Goal: Information Seeking & Learning: Learn about a topic

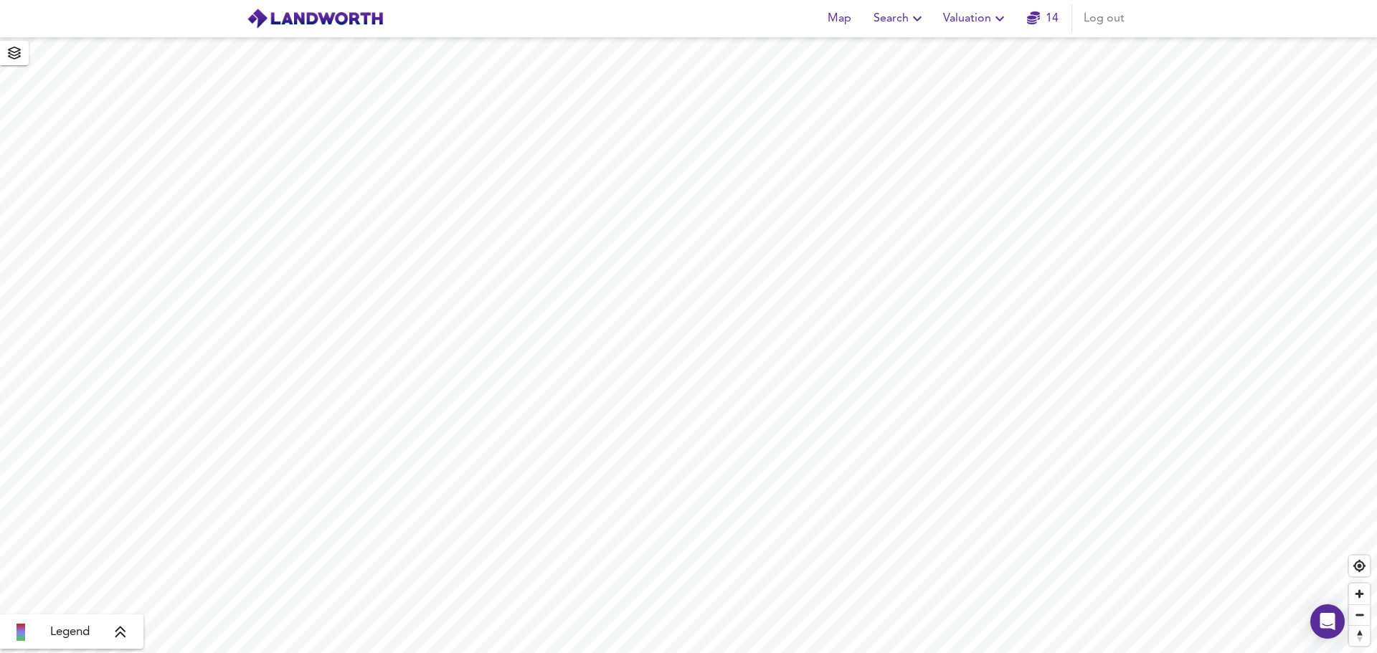
click at [891, 18] on span "Search" at bounding box center [899, 19] width 52 height 20
click at [870, 50] on li "New Search" at bounding box center [900, 52] width 142 height 26
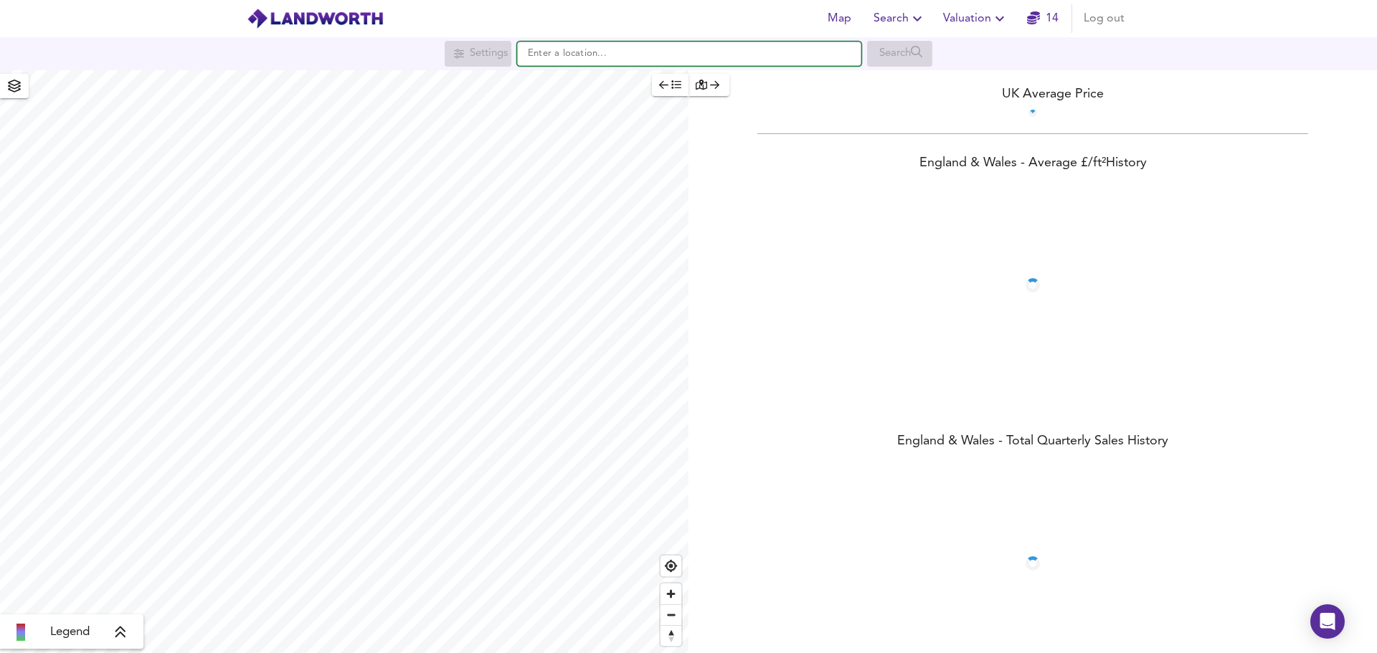
click at [573, 56] on input "text" at bounding box center [689, 54] width 344 height 24
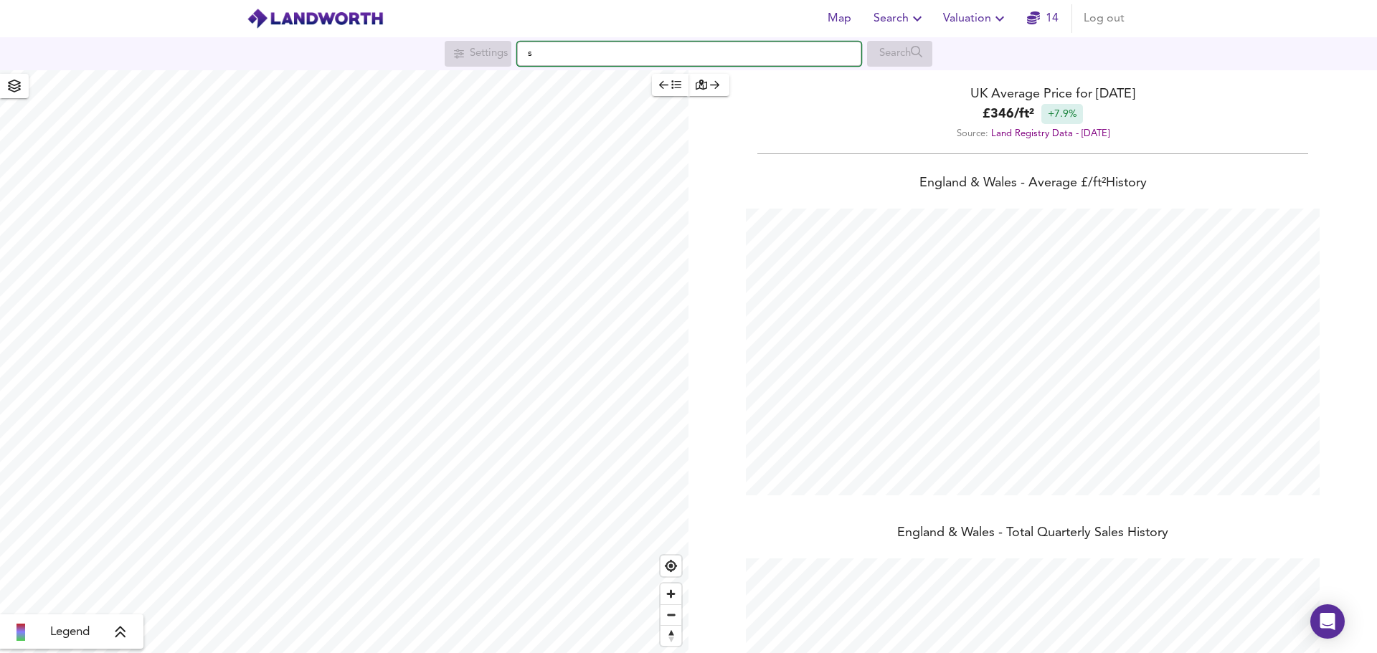
scroll to position [653, 1377]
click at [568, 81] on strong "SW11 3DT" at bounding box center [570, 82] width 49 height 10
type input "London SW11 3DT"
checkbox input "false"
checkbox input "true"
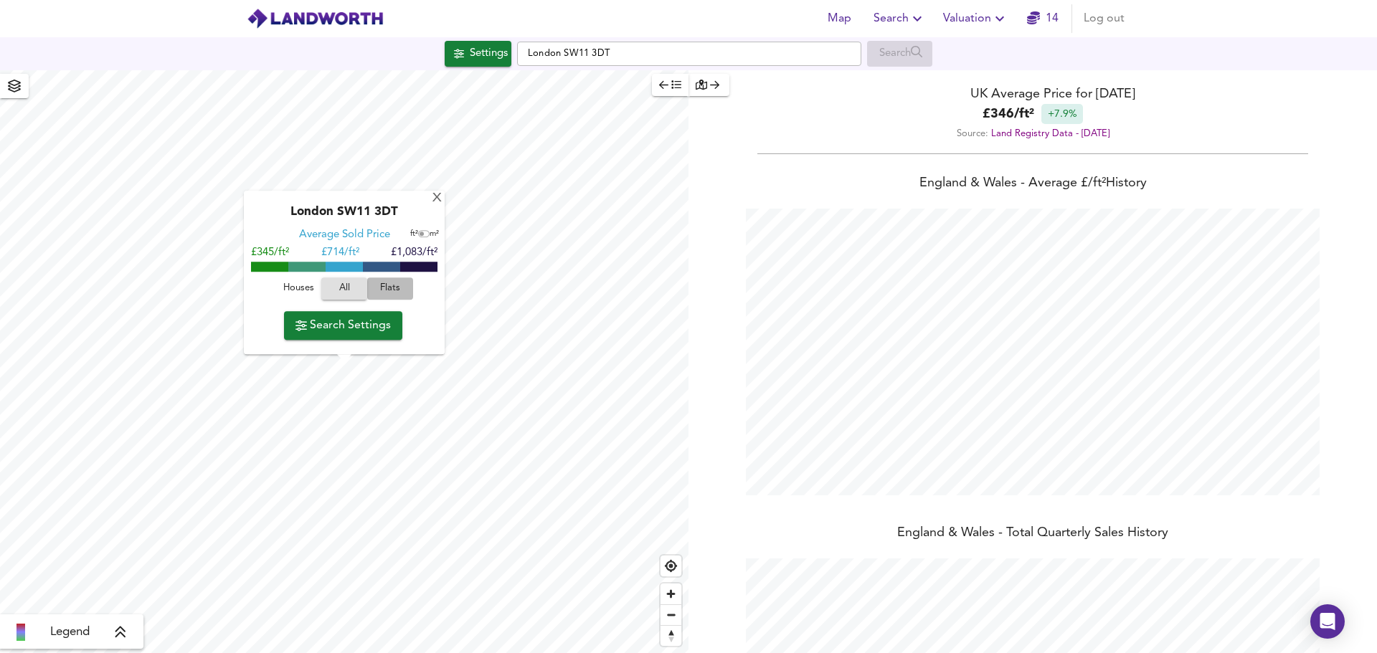
click at [382, 288] on span "Flats" at bounding box center [390, 289] width 39 height 16
click at [346, 326] on span "Search Settings" at bounding box center [342, 326] width 95 height 20
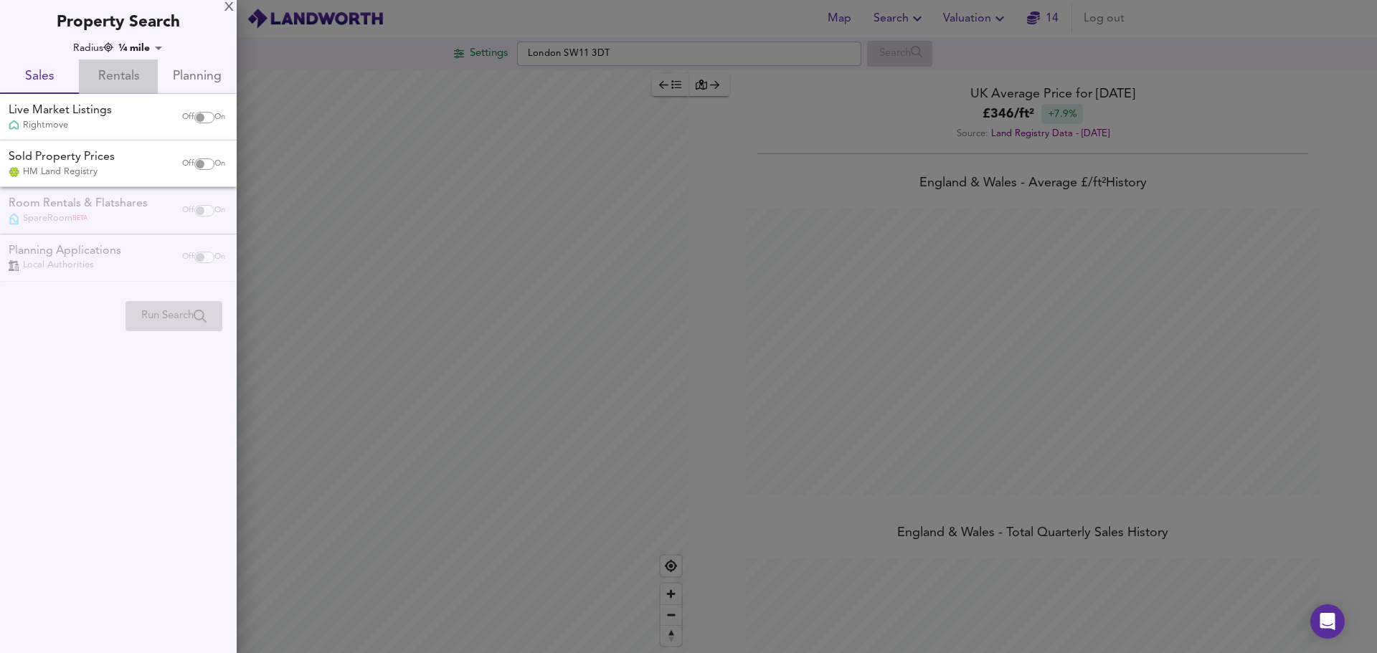
click at [133, 71] on span "Rentals" at bounding box center [118, 77] width 62 height 22
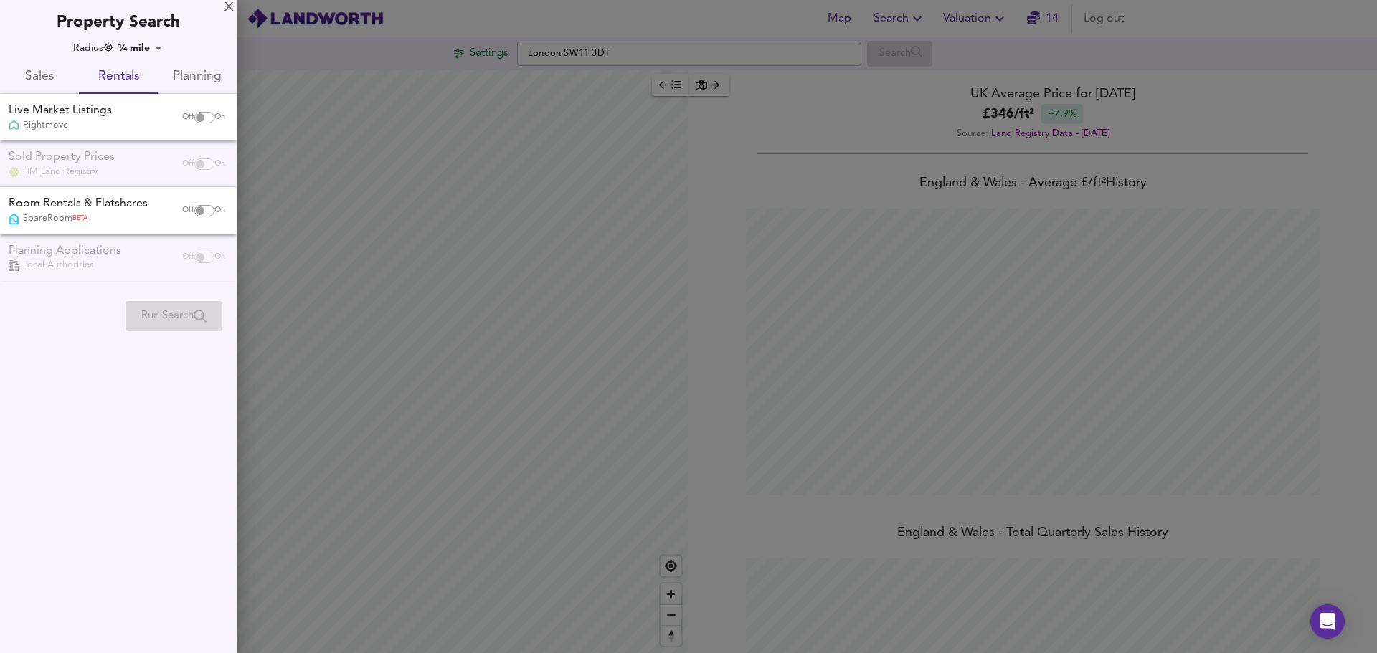
click at [152, 50] on body "Map Search Valuation 14 Log out Settings [GEOGRAPHIC_DATA] SW11 3DT Search Lege…" at bounding box center [688, 326] width 1377 height 653
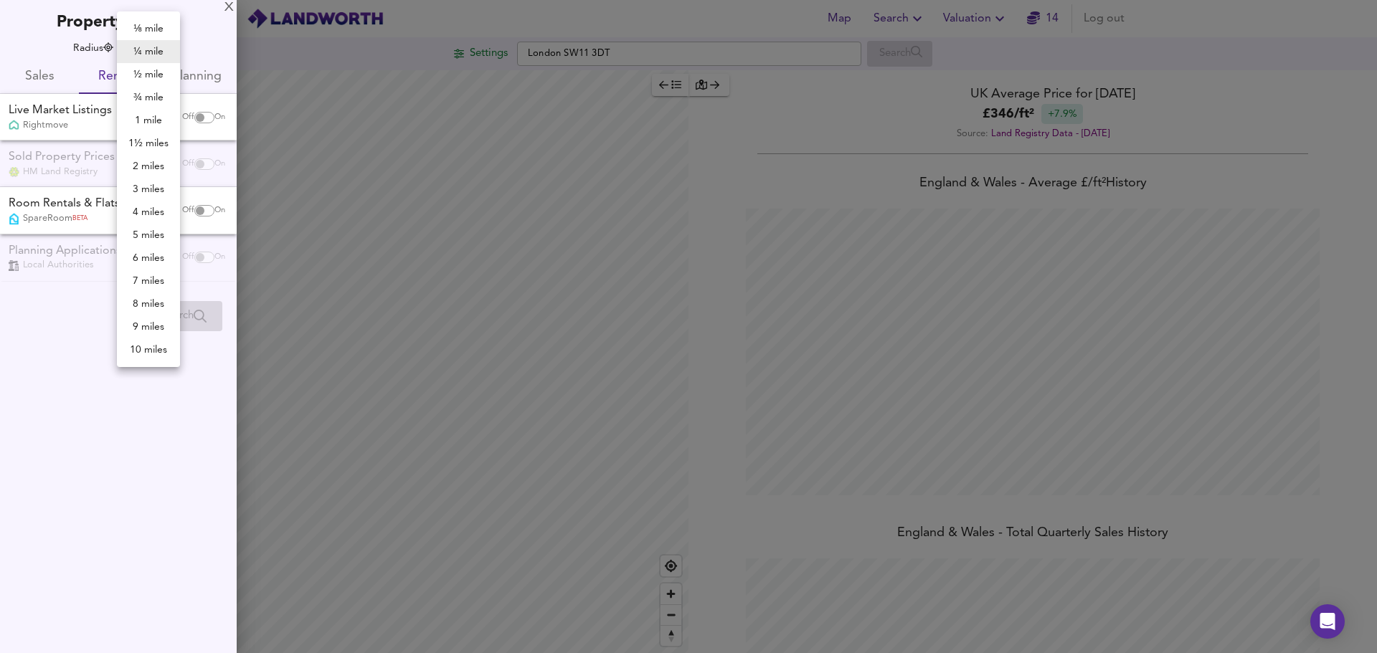
click at [151, 71] on li "½ mile" at bounding box center [148, 74] width 63 height 23
type input "805"
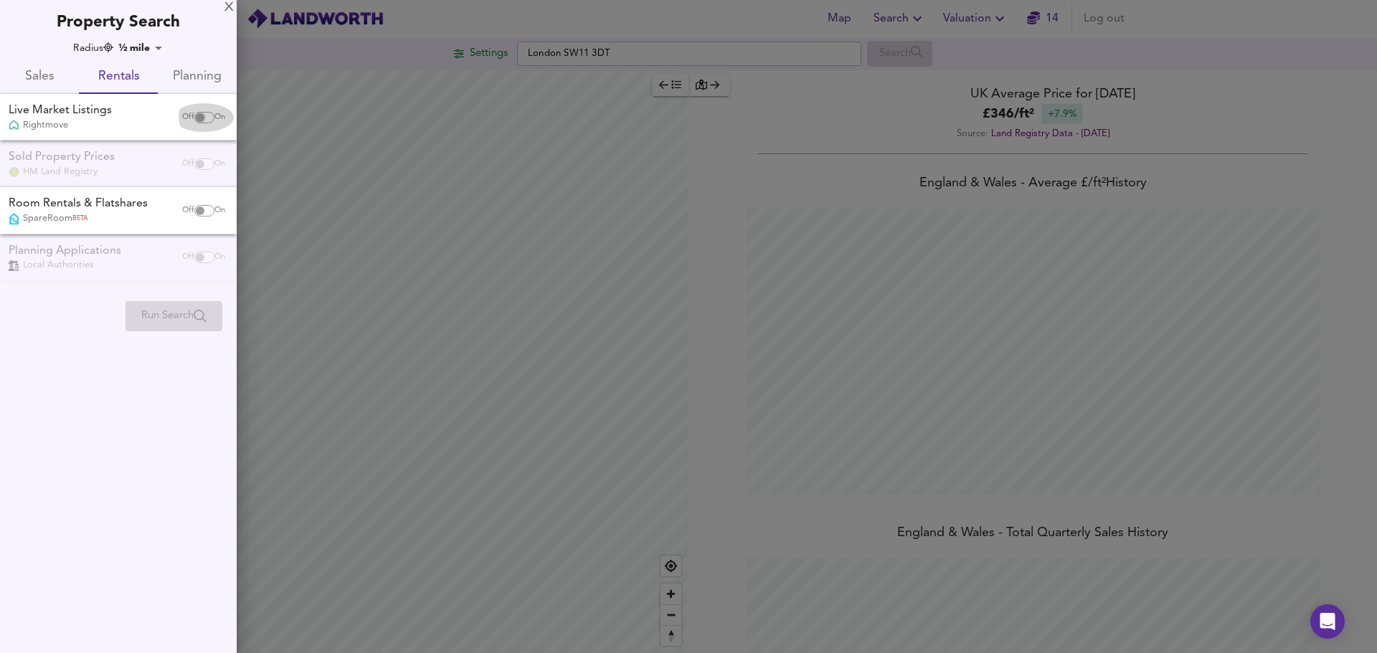
click at [207, 119] on input "checkbox" at bounding box center [200, 117] width 34 height 11
checkbox input "true"
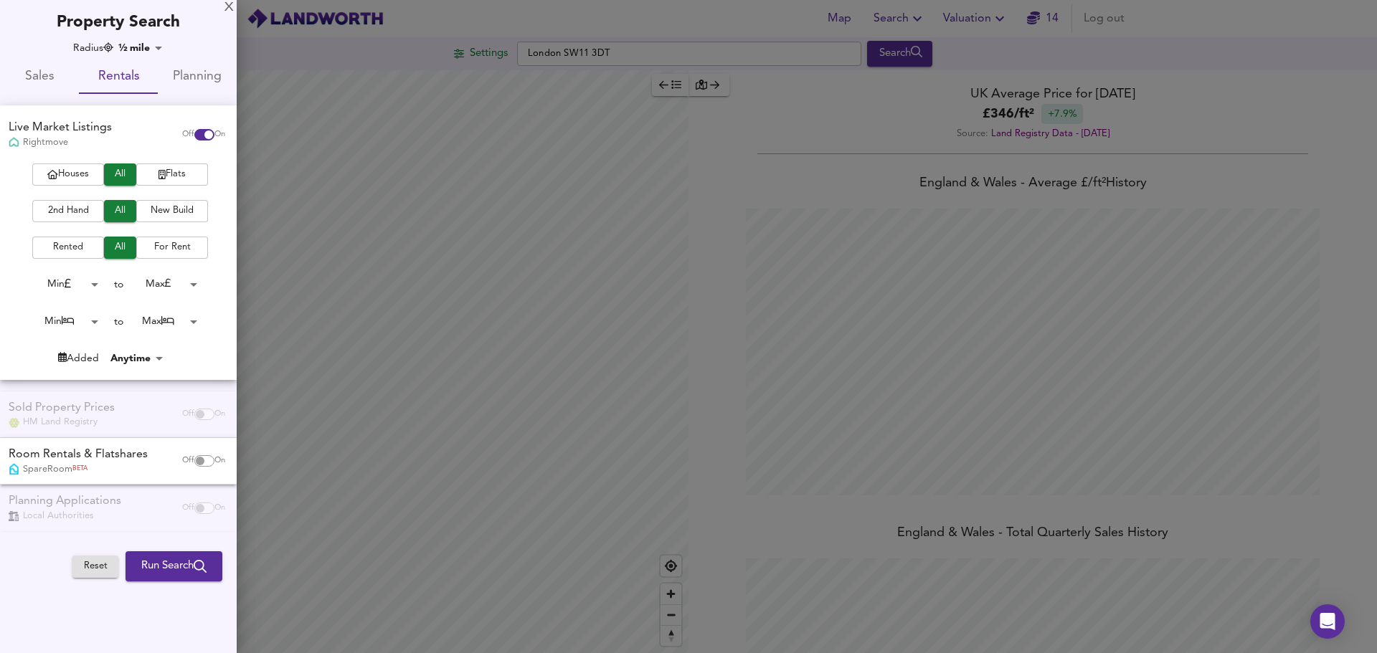
drag, startPoint x: 52, startPoint y: 209, endPoint x: 60, endPoint y: 209, distance: 8.6
click at [55, 209] on span "2nd Hand" at bounding box center [67, 211] width 57 height 16
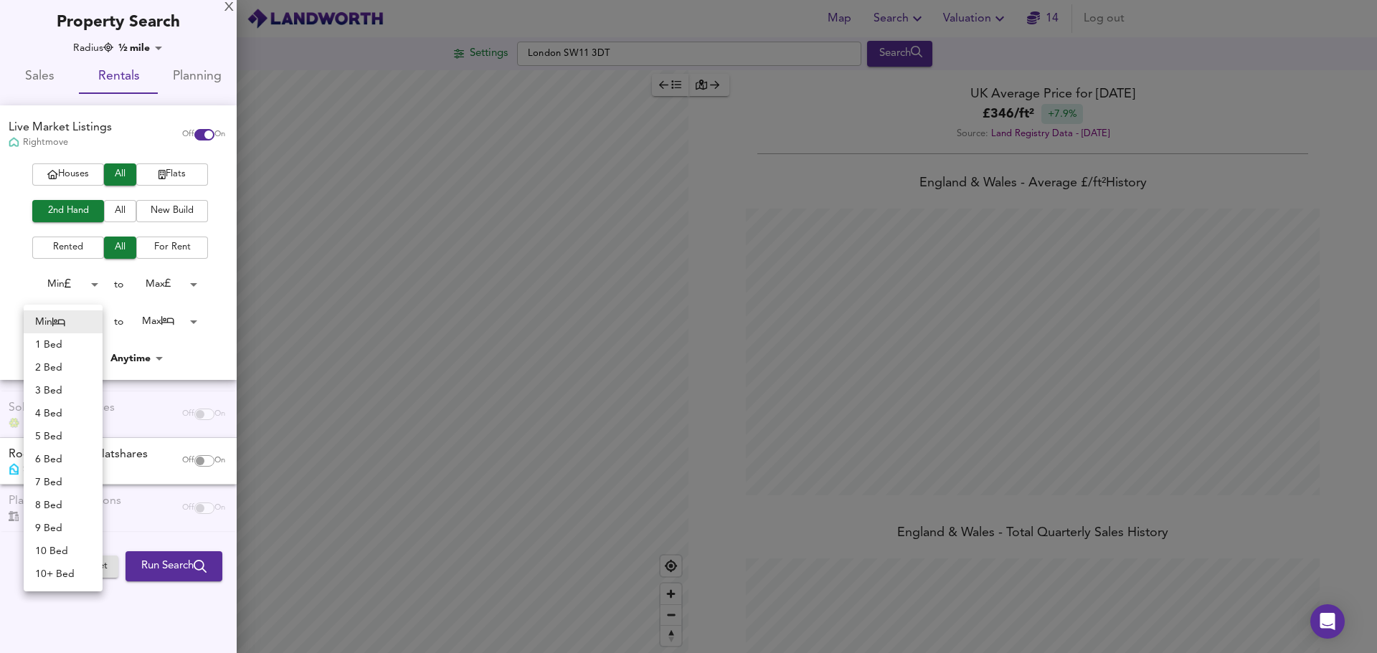
click at [100, 322] on body "Map Search Valuation 14 Log out Settings [GEOGRAPHIC_DATA] SW11 3DT Search Lege…" at bounding box center [688, 326] width 1377 height 653
click at [53, 384] on li "3 Bed" at bounding box center [63, 390] width 79 height 23
type input "3"
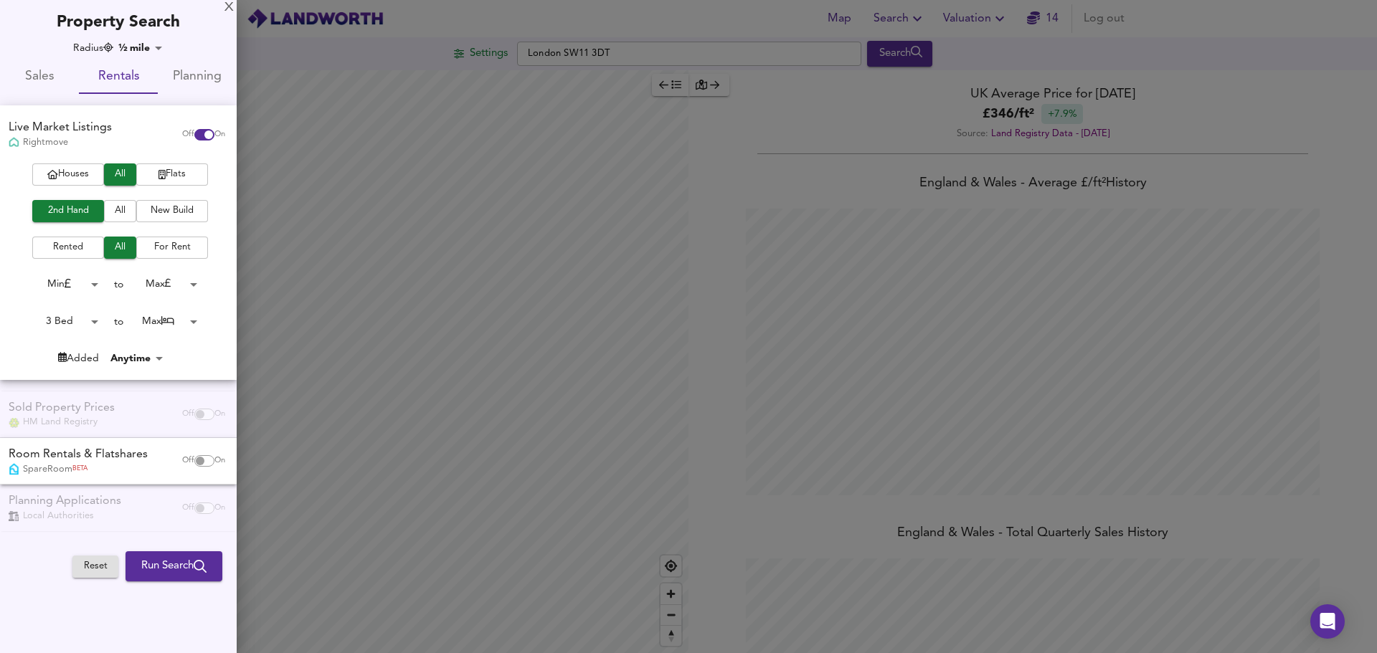
click at [175, 320] on body "Map Search Valuation 14 Log out Settings [GEOGRAPHIC_DATA] SW11 3DT Search Lege…" at bounding box center [688, 326] width 1377 height 653
click at [171, 131] on li "3 Bed" at bounding box center [162, 138] width 79 height 23
type input "3"
click at [161, 563] on span "Run Search" at bounding box center [173, 566] width 65 height 19
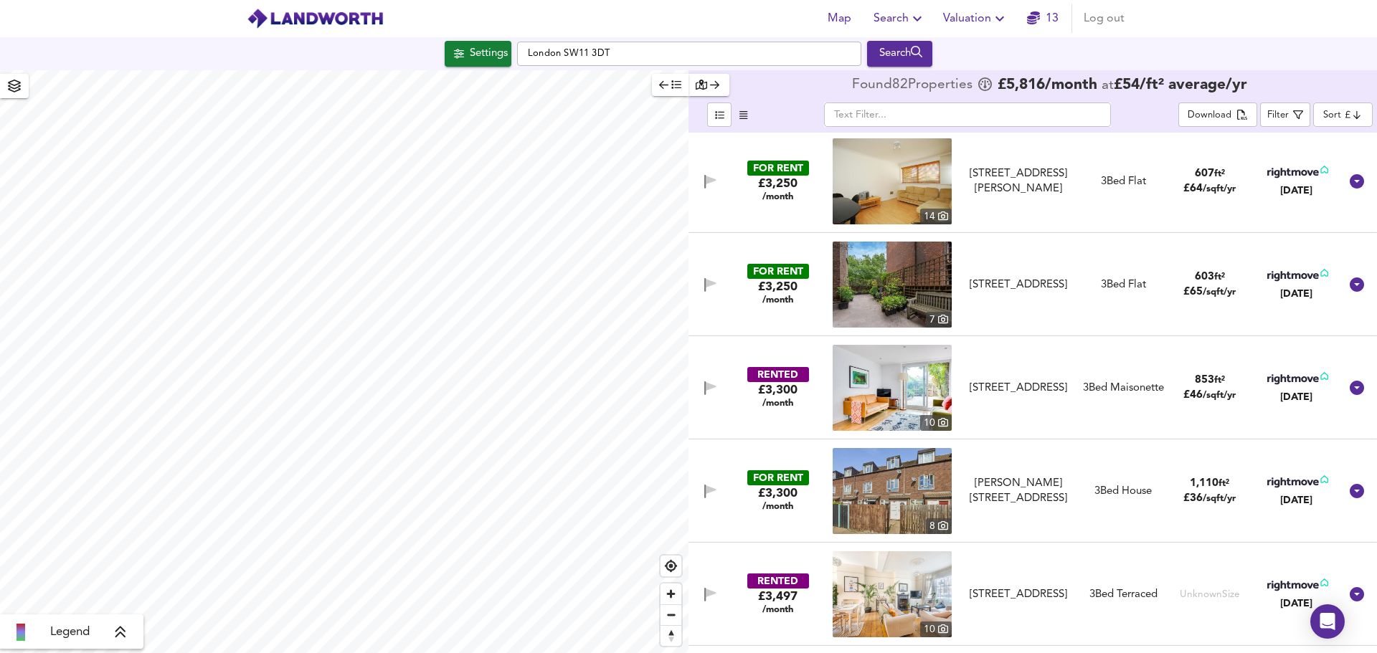
scroll to position [2151, 0]
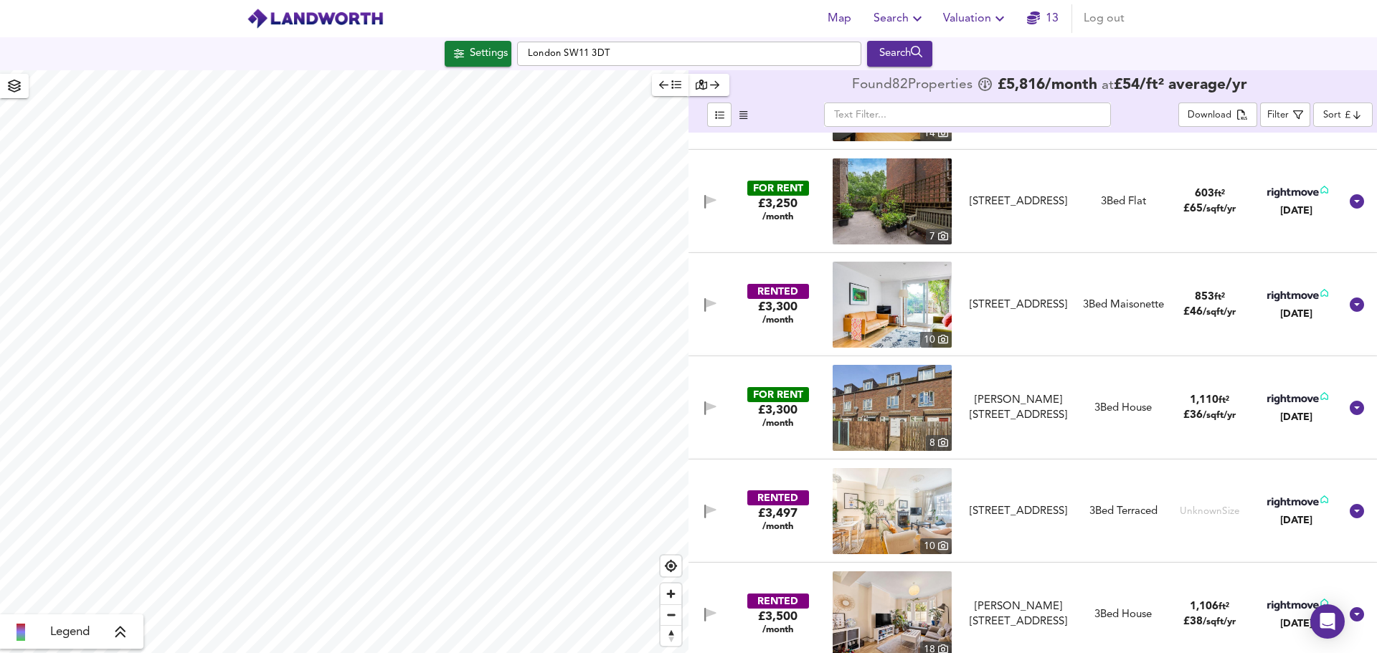
click at [870, 300] on img at bounding box center [892, 305] width 119 height 86
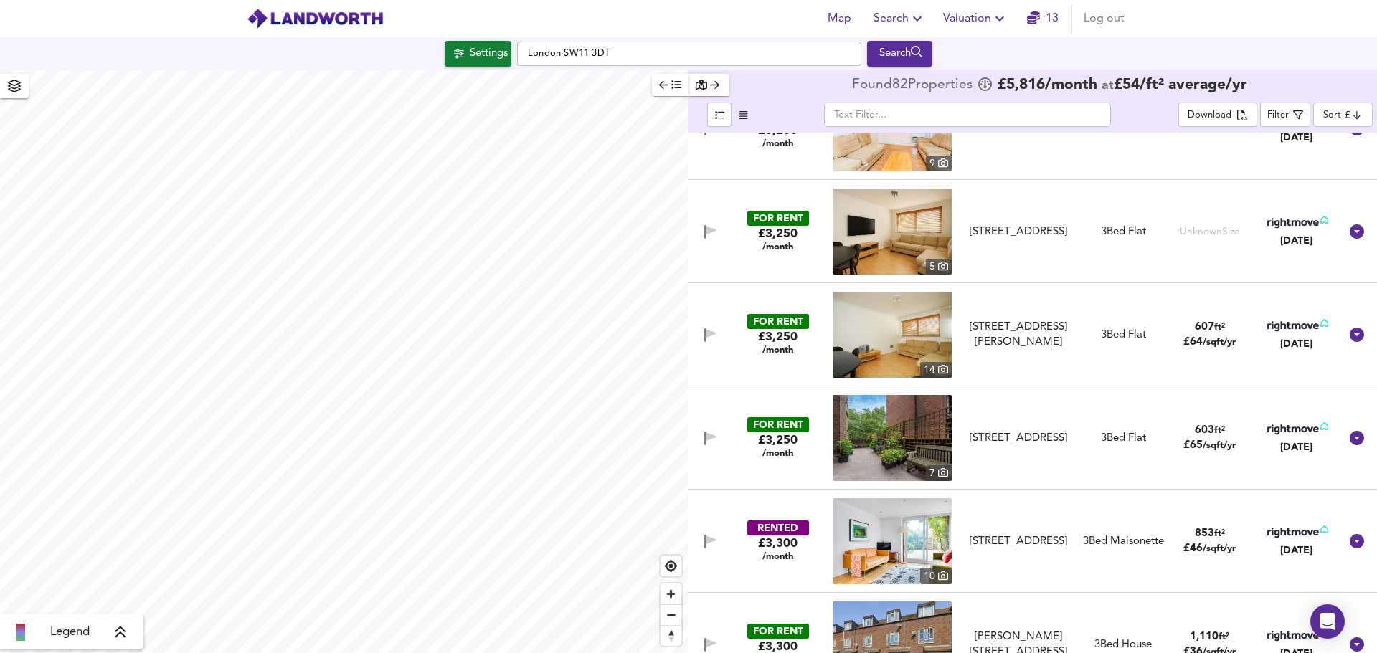
scroll to position [1865, 0]
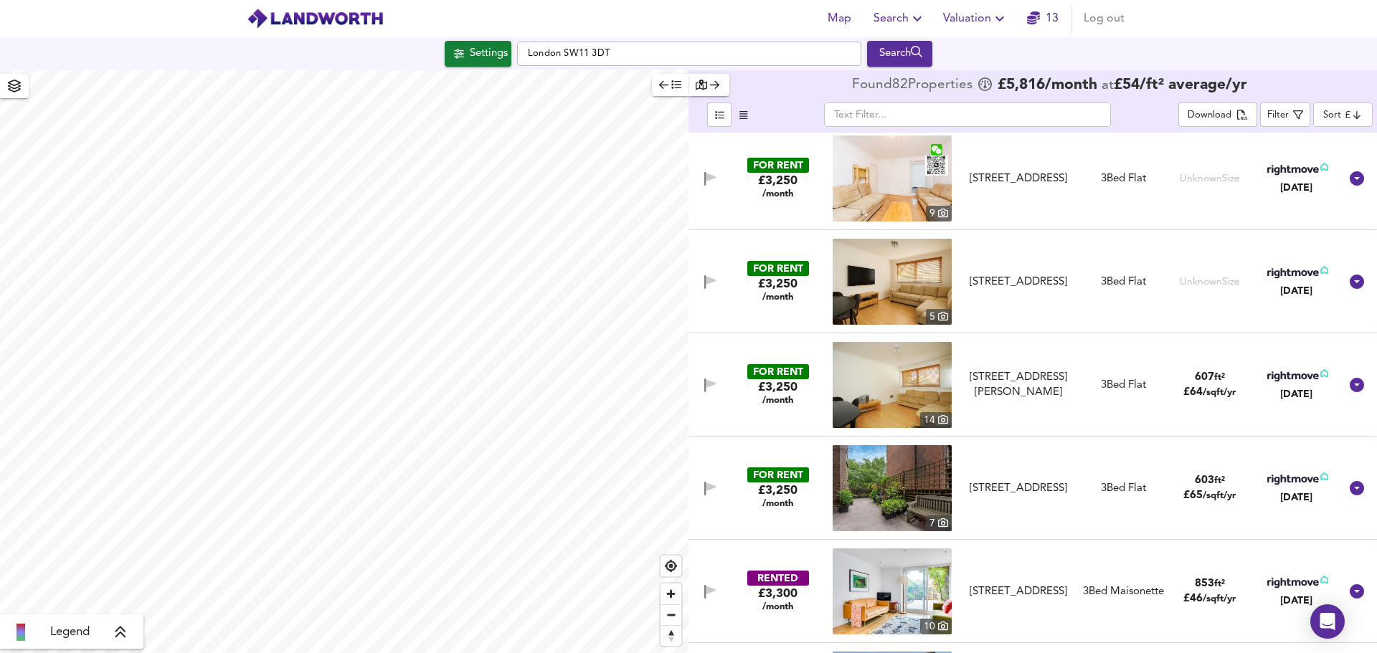
click at [663, 82] on icon "button" at bounding box center [663, 85] width 9 height 8
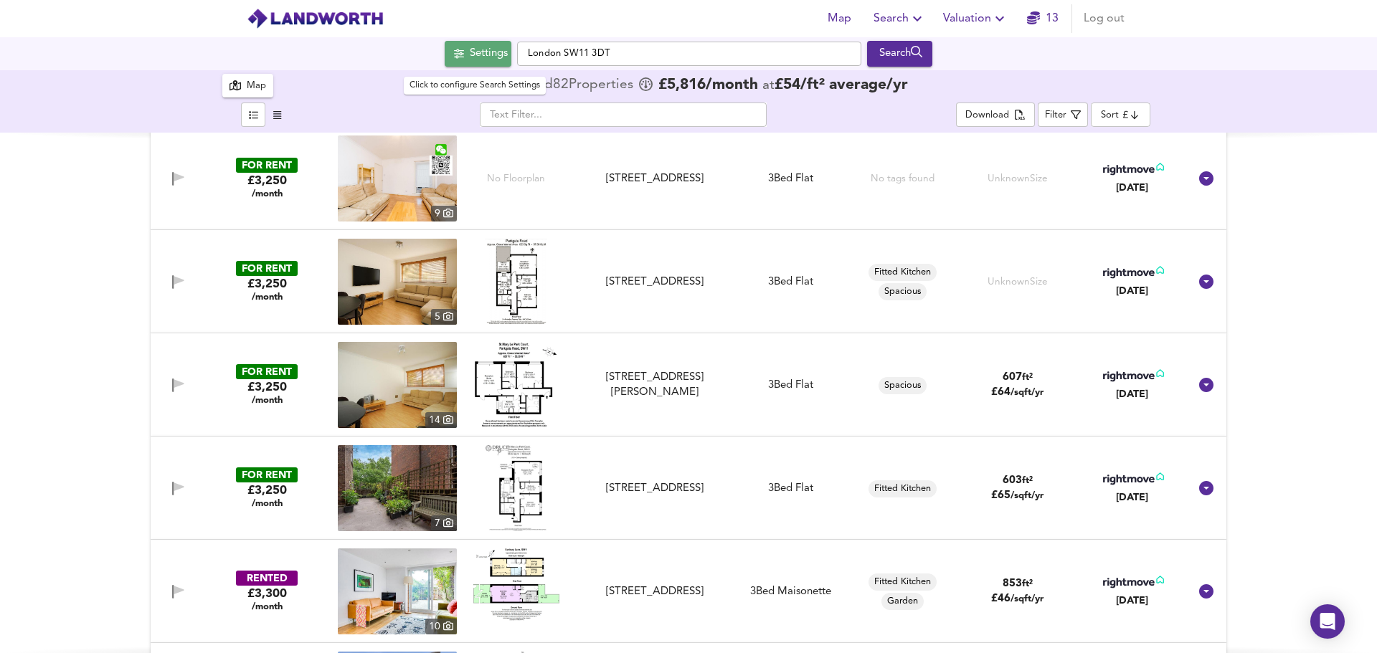
click at [485, 56] on div "Settings" at bounding box center [489, 53] width 38 height 19
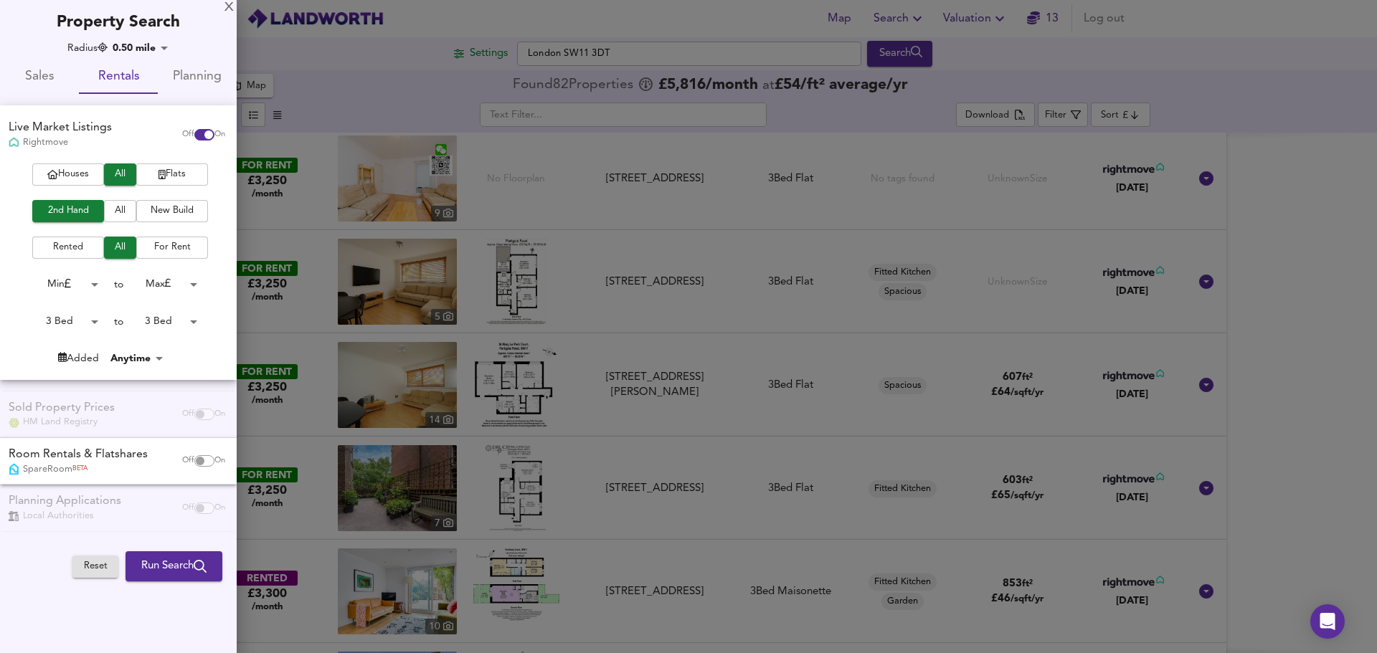
click at [156, 45] on body "Map Search Valuation 13 Log out Settings [GEOGRAPHIC_DATA] SW11 3DT Search 82 R…" at bounding box center [688, 326] width 1377 height 653
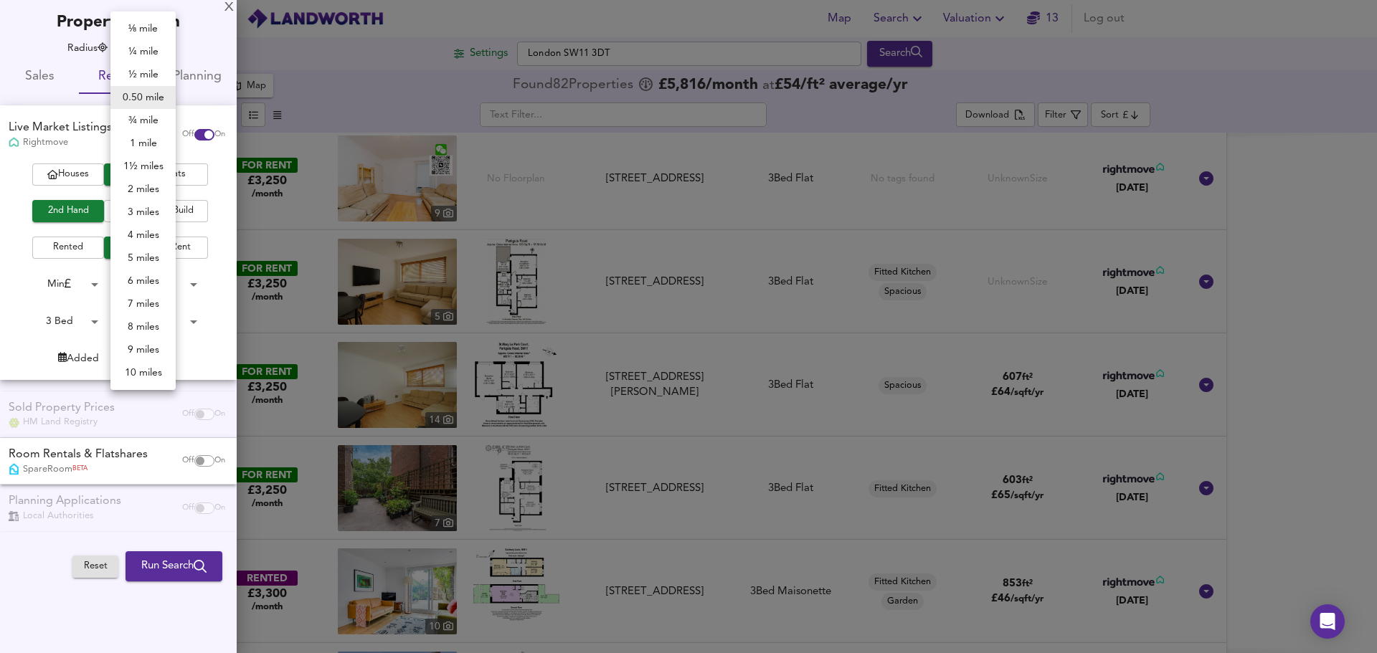
click at [143, 50] on li "¼ mile" at bounding box center [142, 51] width 65 height 23
type input "402"
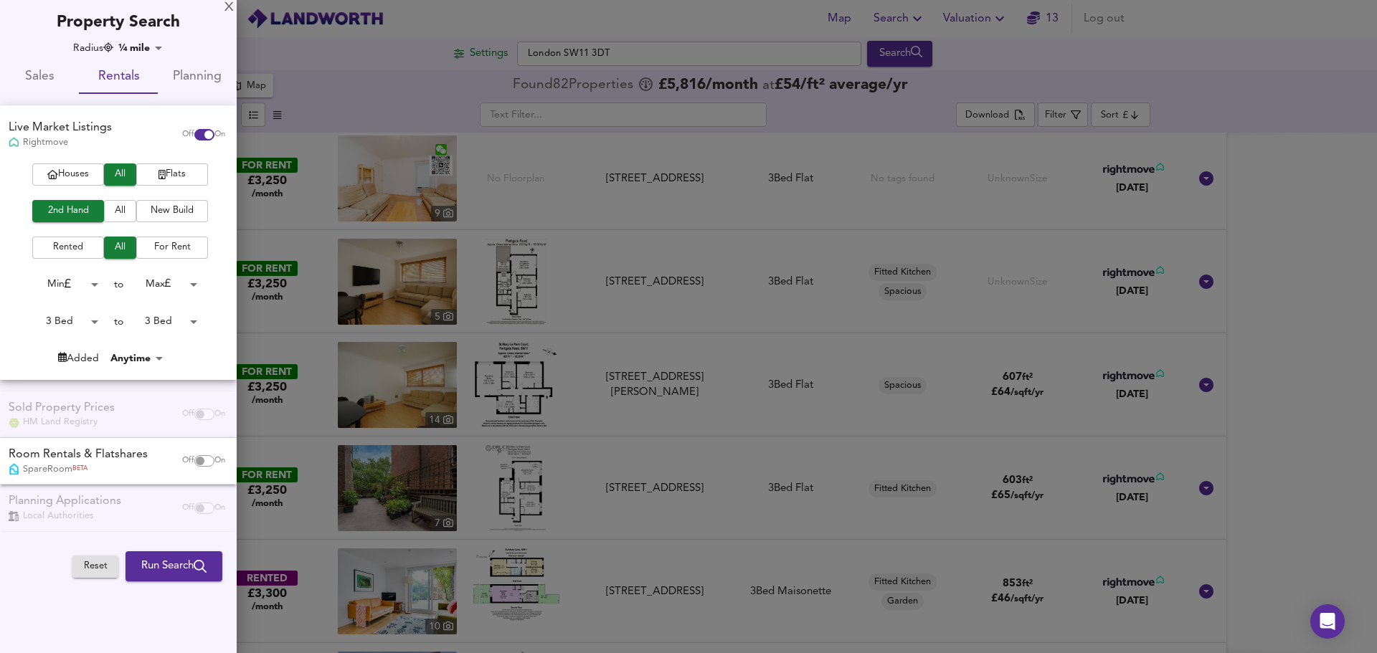
click at [153, 576] on span "Run Search" at bounding box center [173, 566] width 65 height 19
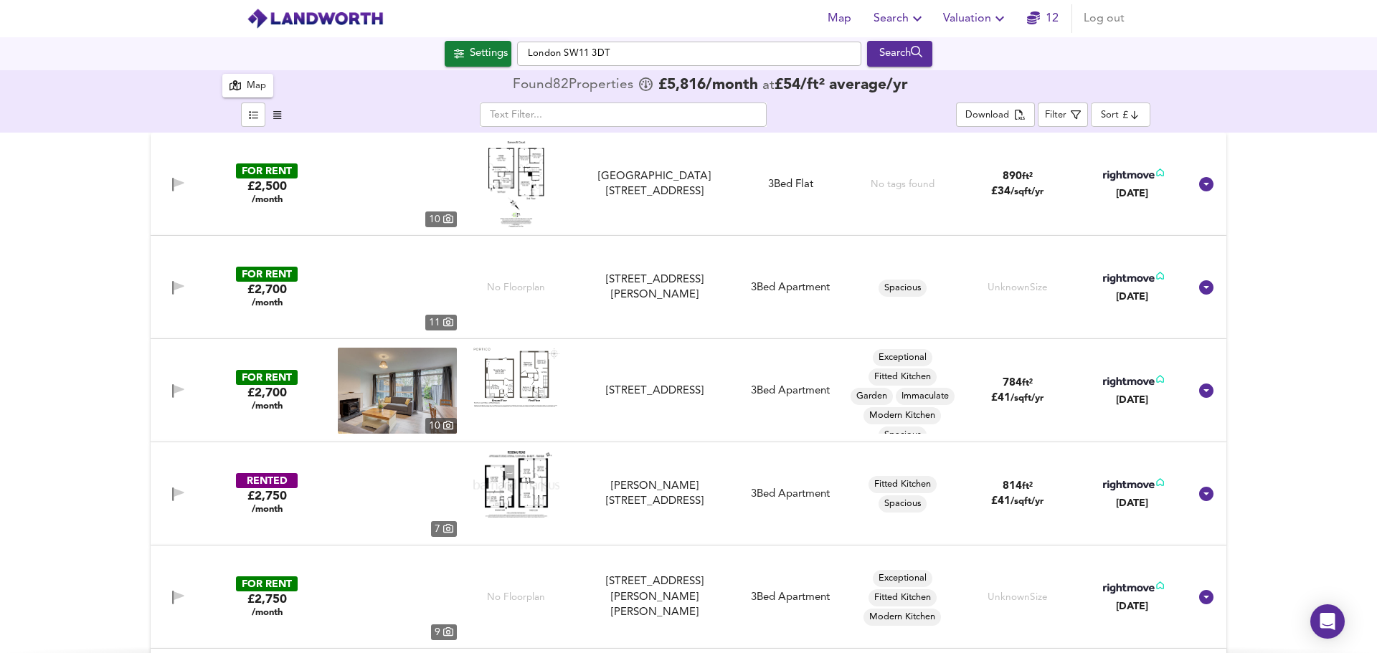
type input "805"
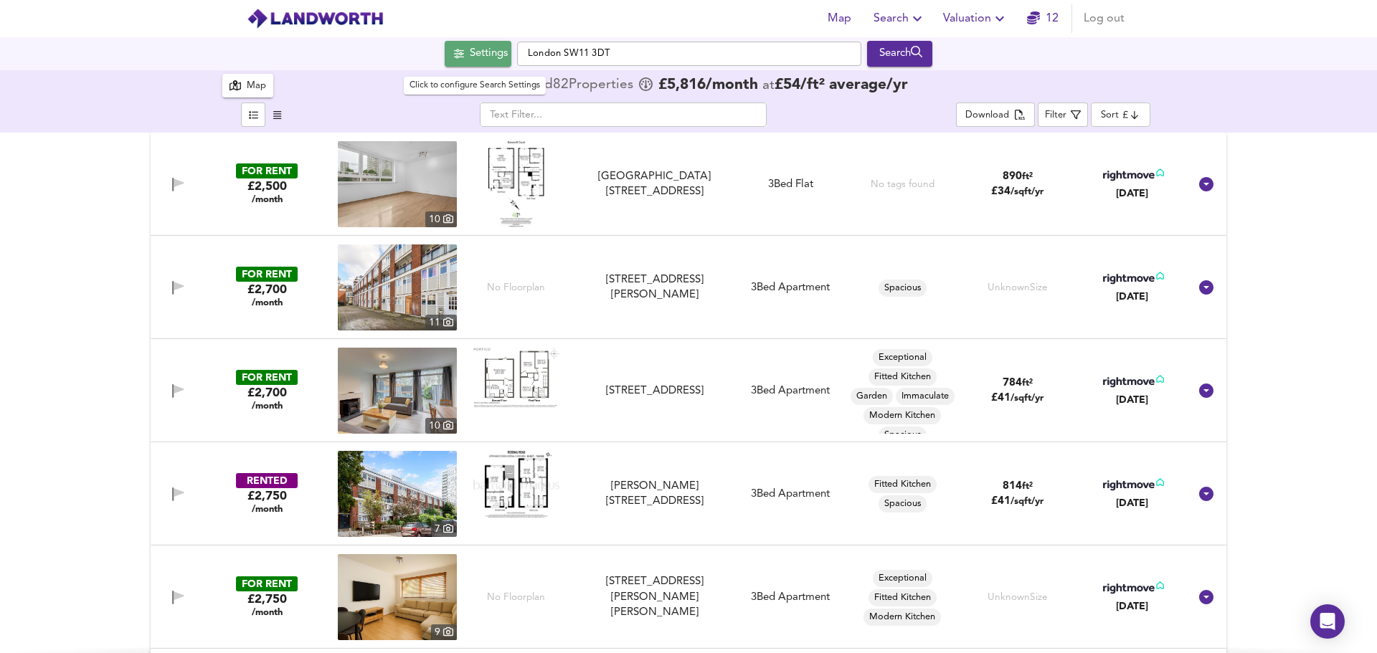
click at [458, 47] on span "Settings" at bounding box center [478, 53] width 60 height 19
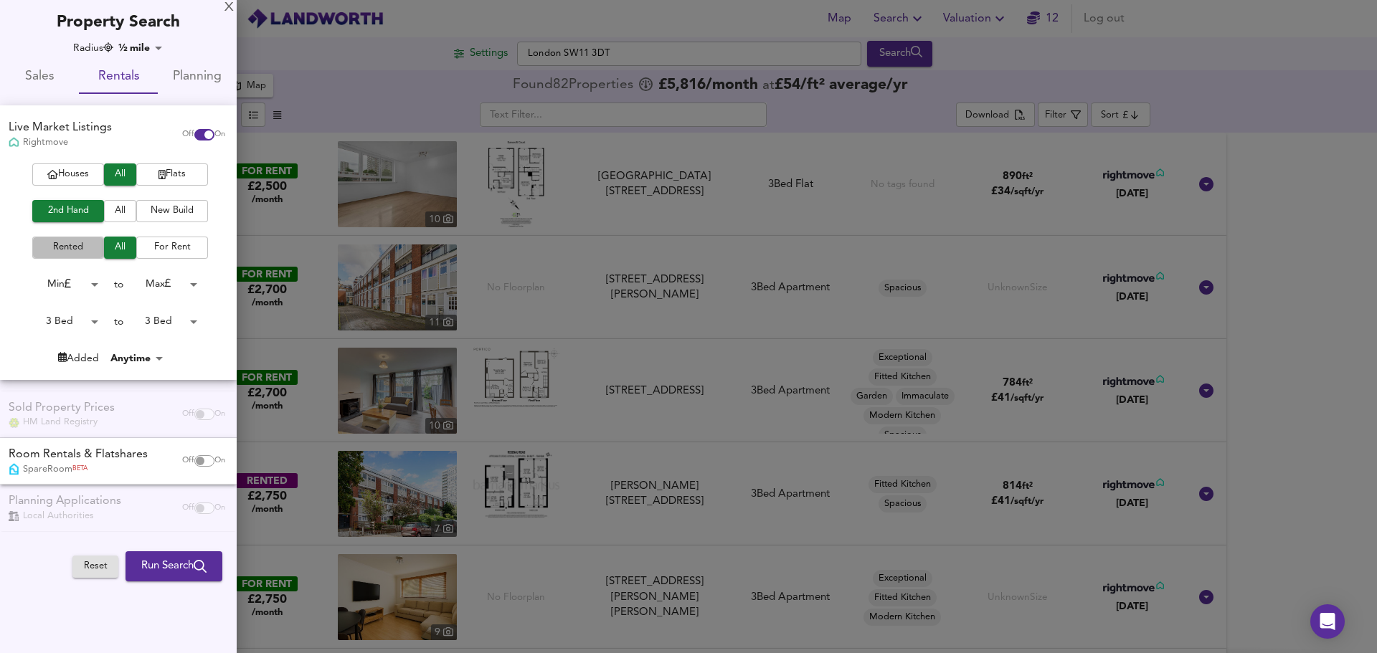
drag, startPoint x: 74, startPoint y: 243, endPoint x: 82, endPoint y: 234, distance: 12.2
click at [77, 240] on span "Rented" at bounding box center [67, 248] width 57 height 16
click at [144, 566] on span "Run Search" at bounding box center [173, 566] width 65 height 19
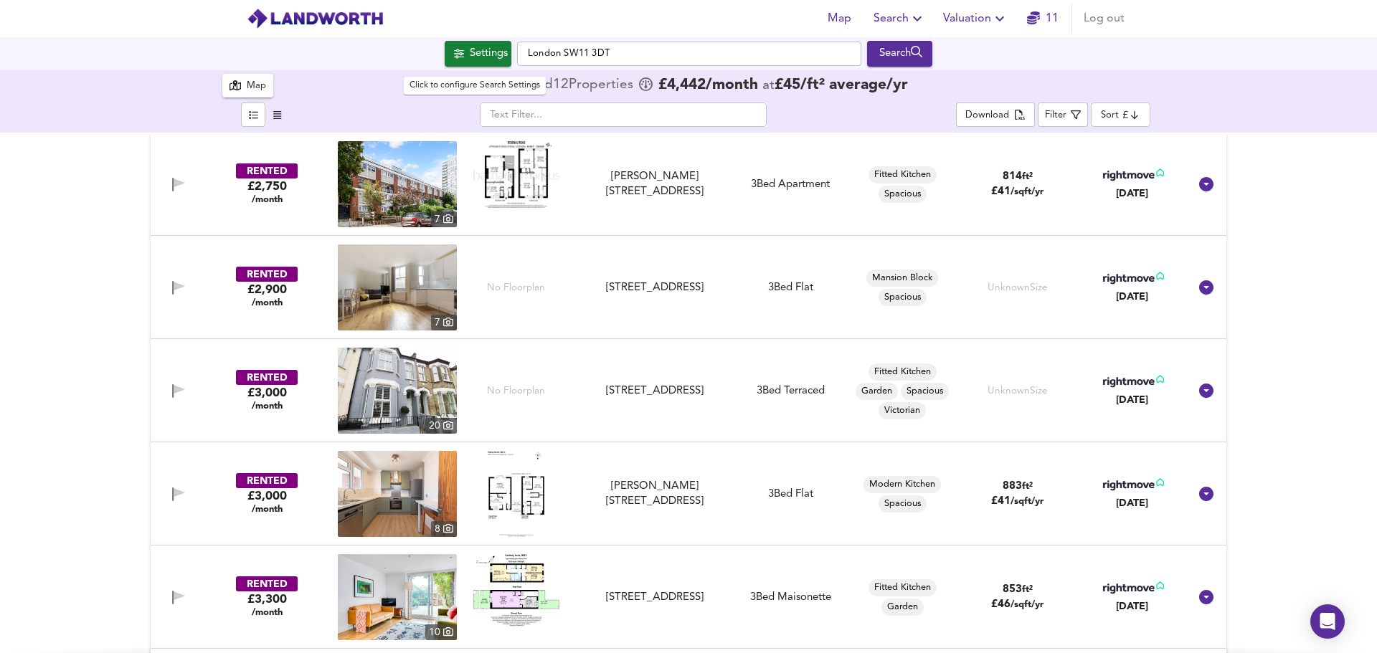
click at [478, 62] on div "Settings" at bounding box center [489, 53] width 38 height 19
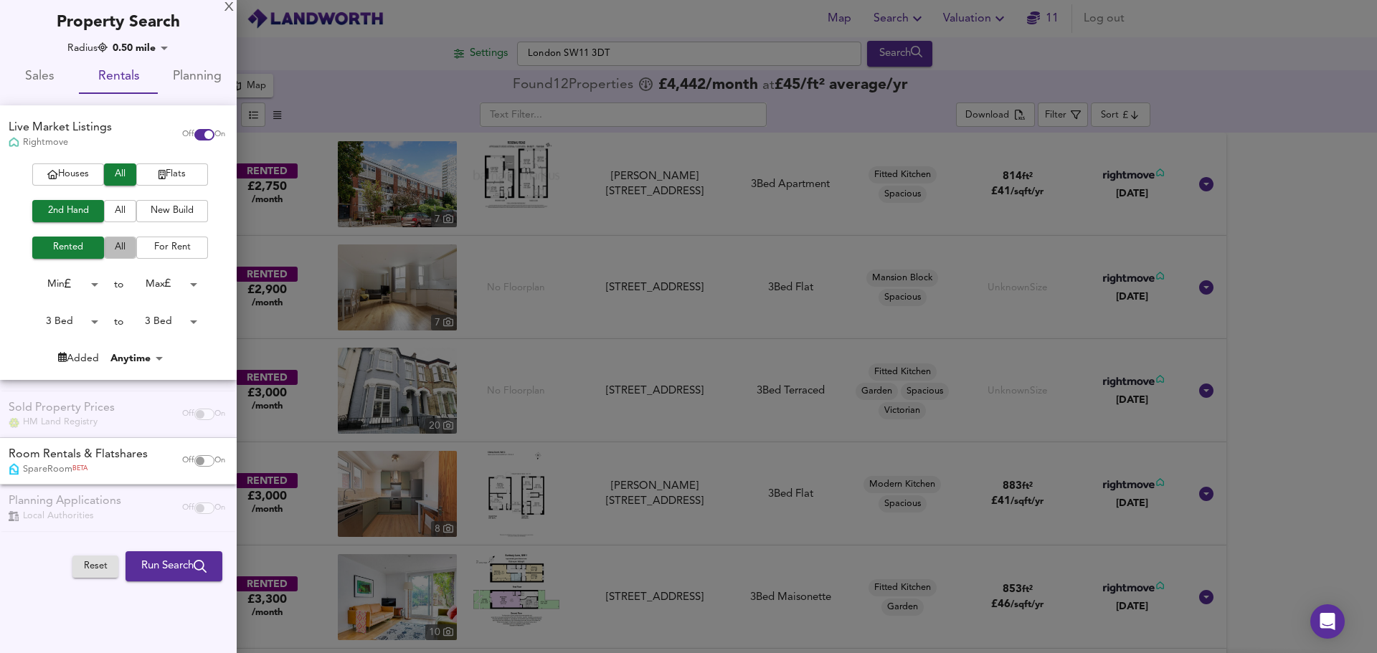
click at [117, 246] on span "All" at bounding box center [120, 248] width 18 height 16
click at [161, 573] on span "Run Search" at bounding box center [173, 566] width 65 height 19
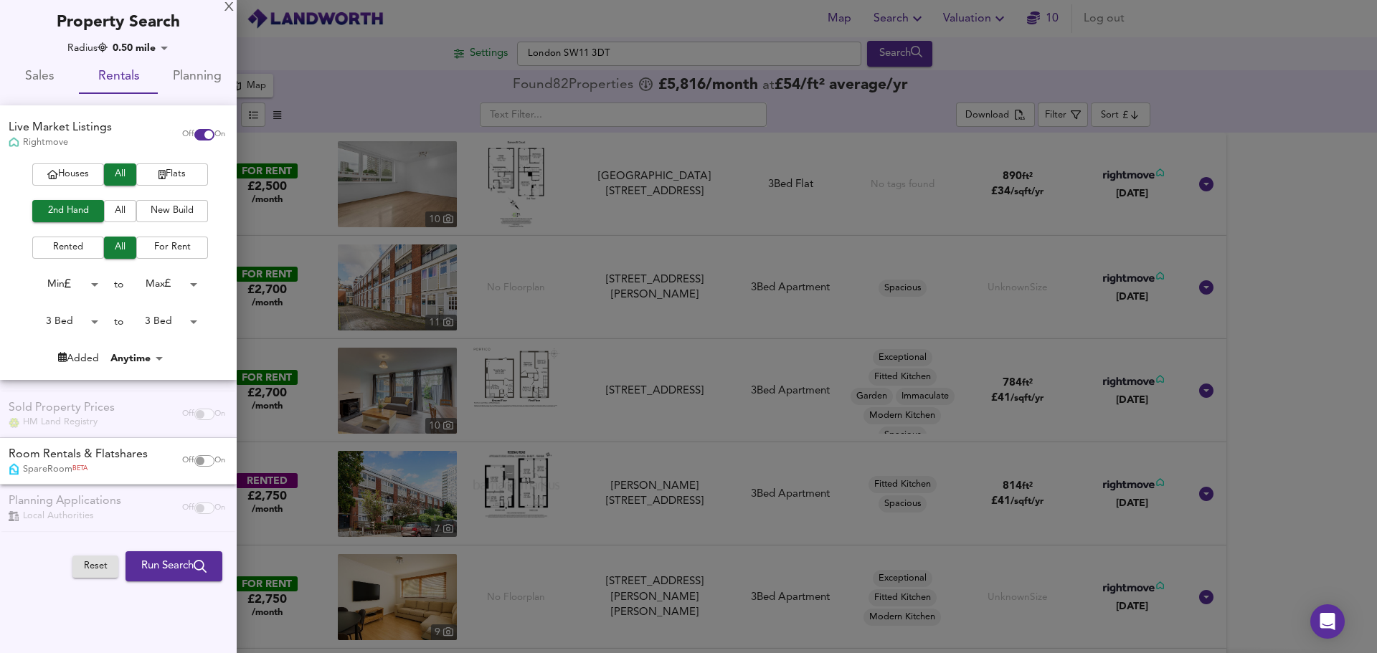
click at [171, 49] on body "Map Search Valuation 10 Log out Settings [GEOGRAPHIC_DATA] SW11 3DT Search 82 R…" at bounding box center [688, 326] width 1377 height 653
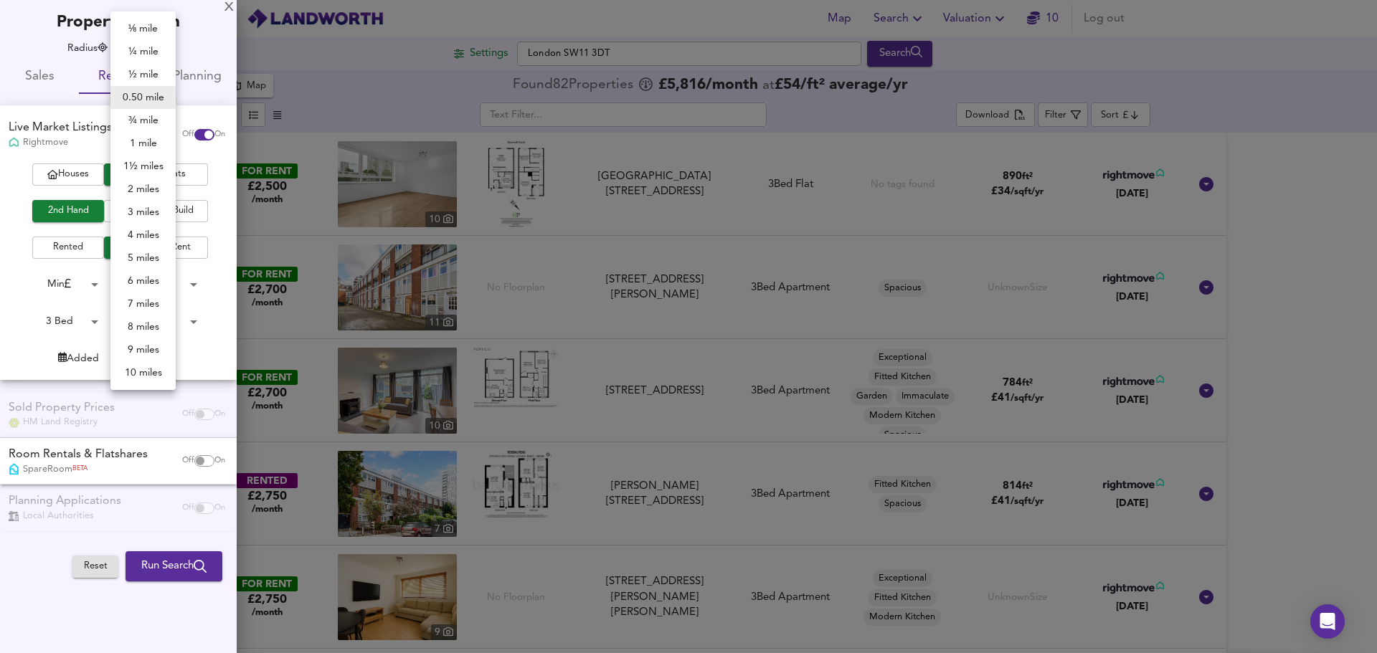
click at [167, 46] on li "¼ mile" at bounding box center [142, 51] width 65 height 23
type input "402"
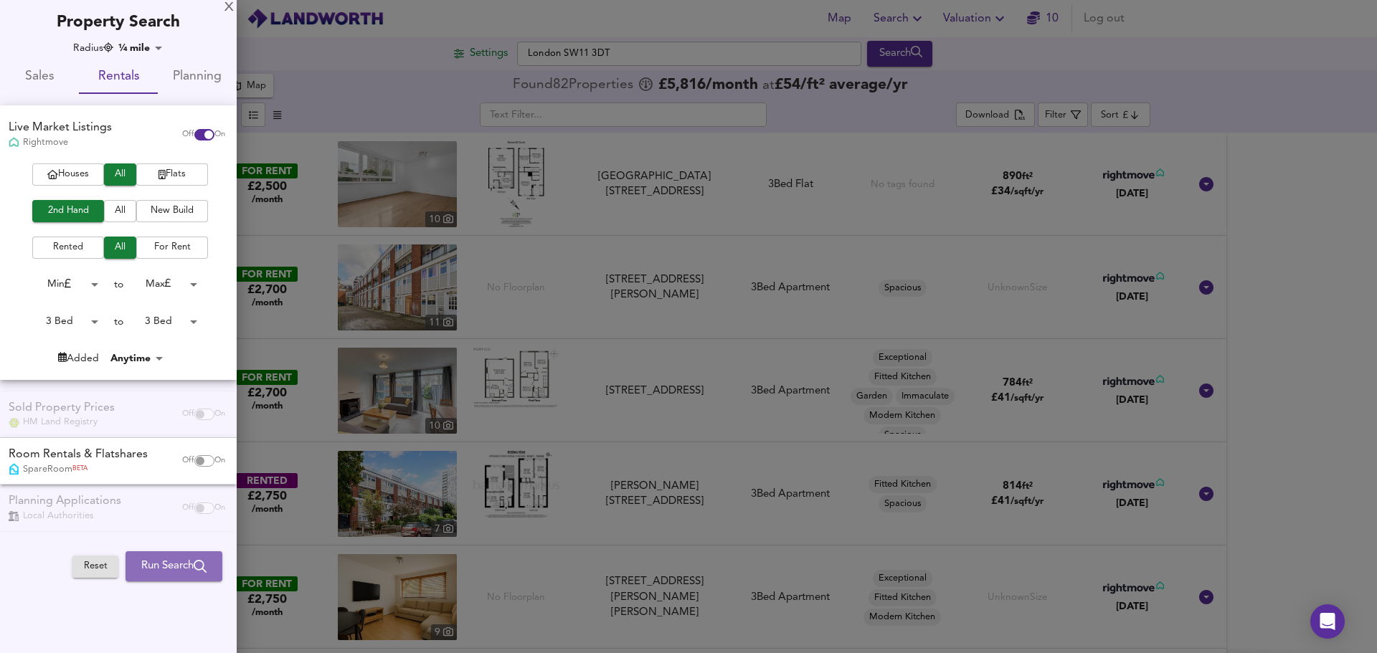
click at [145, 565] on span "Run Search" at bounding box center [173, 566] width 65 height 19
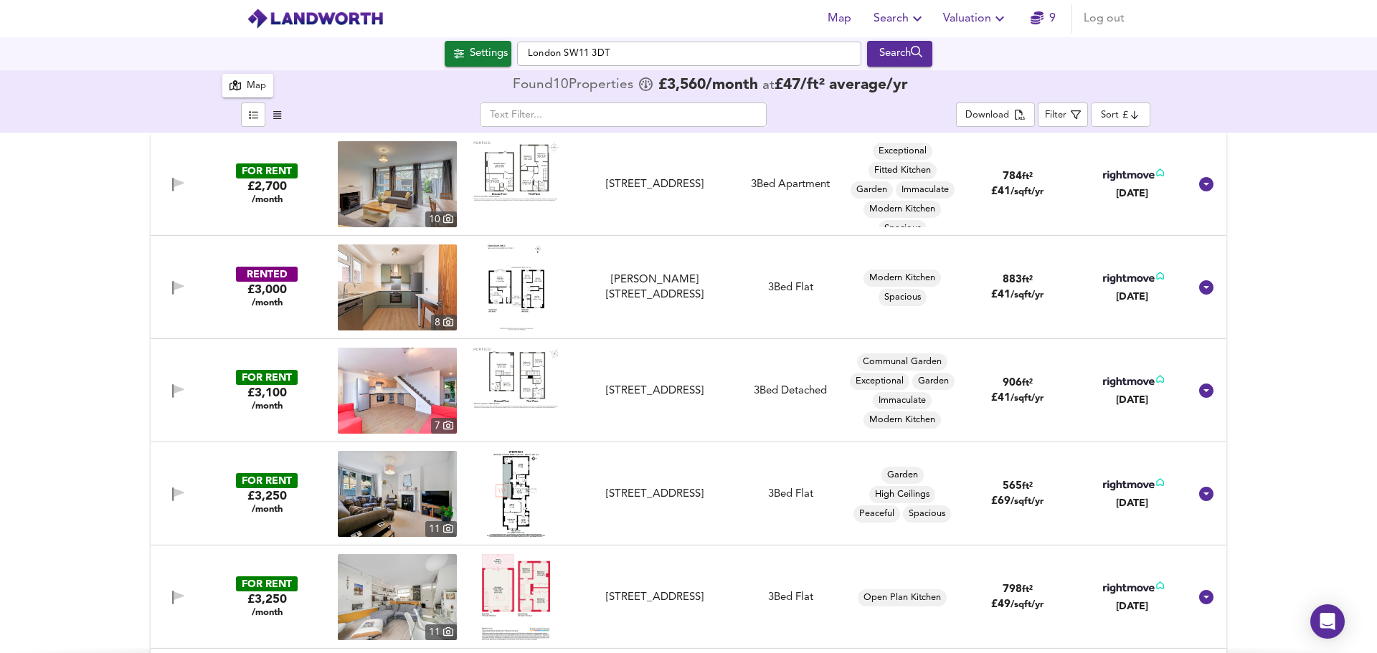
click at [230, 89] on icon "button" at bounding box center [234, 85] width 11 height 10
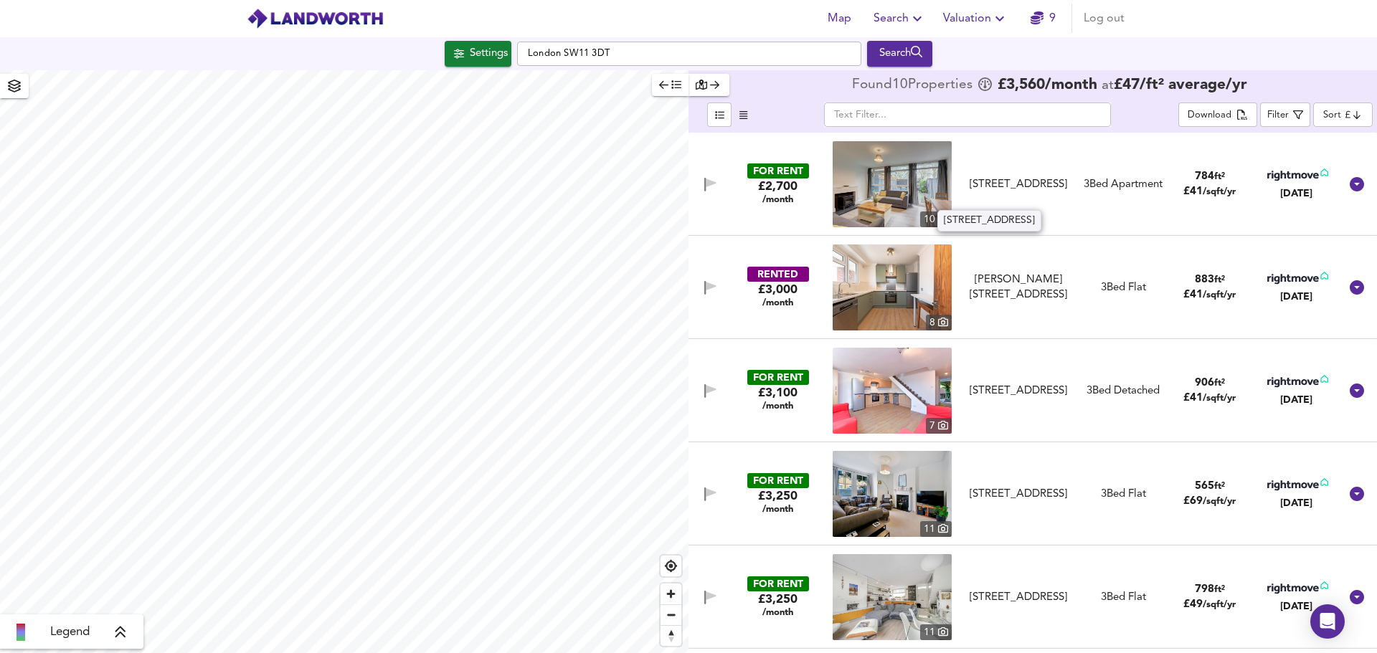
click at [1018, 177] on div "[STREET_ADDRESS]" at bounding box center [1018, 184] width 111 height 15
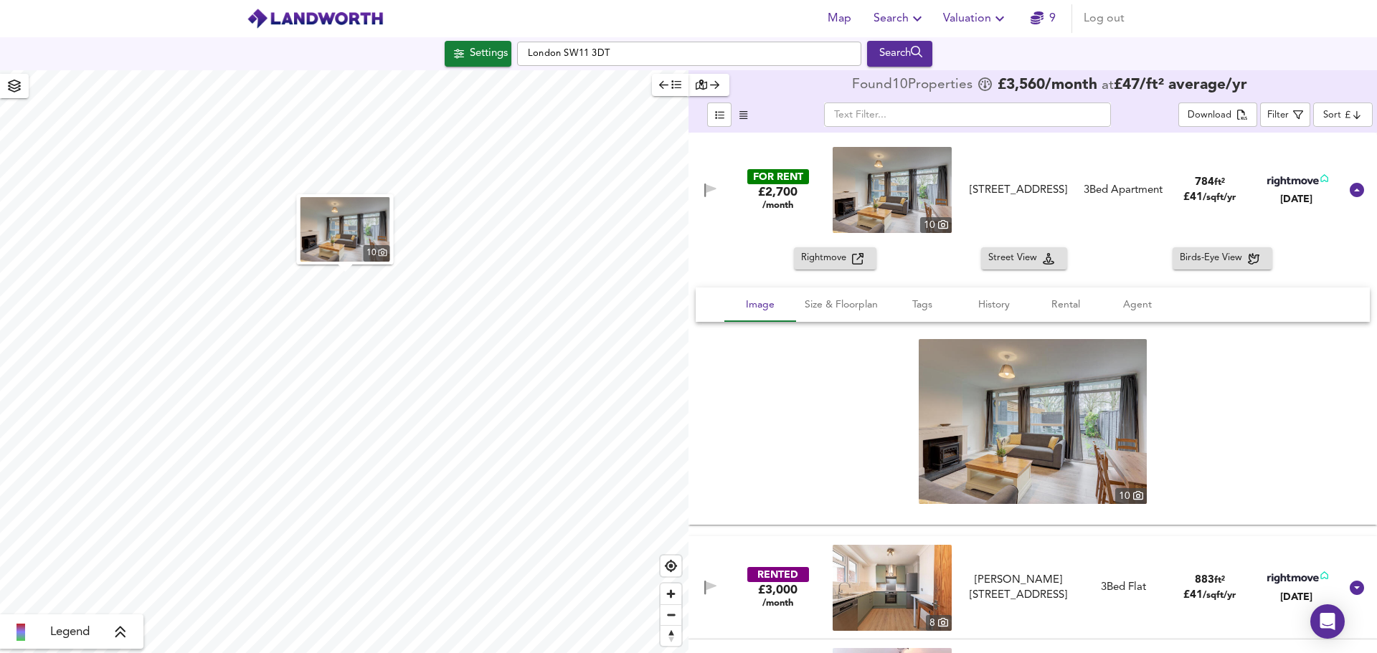
click at [920, 215] on img at bounding box center [892, 190] width 119 height 86
click at [1349, 190] on icon at bounding box center [1356, 189] width 17 height 17
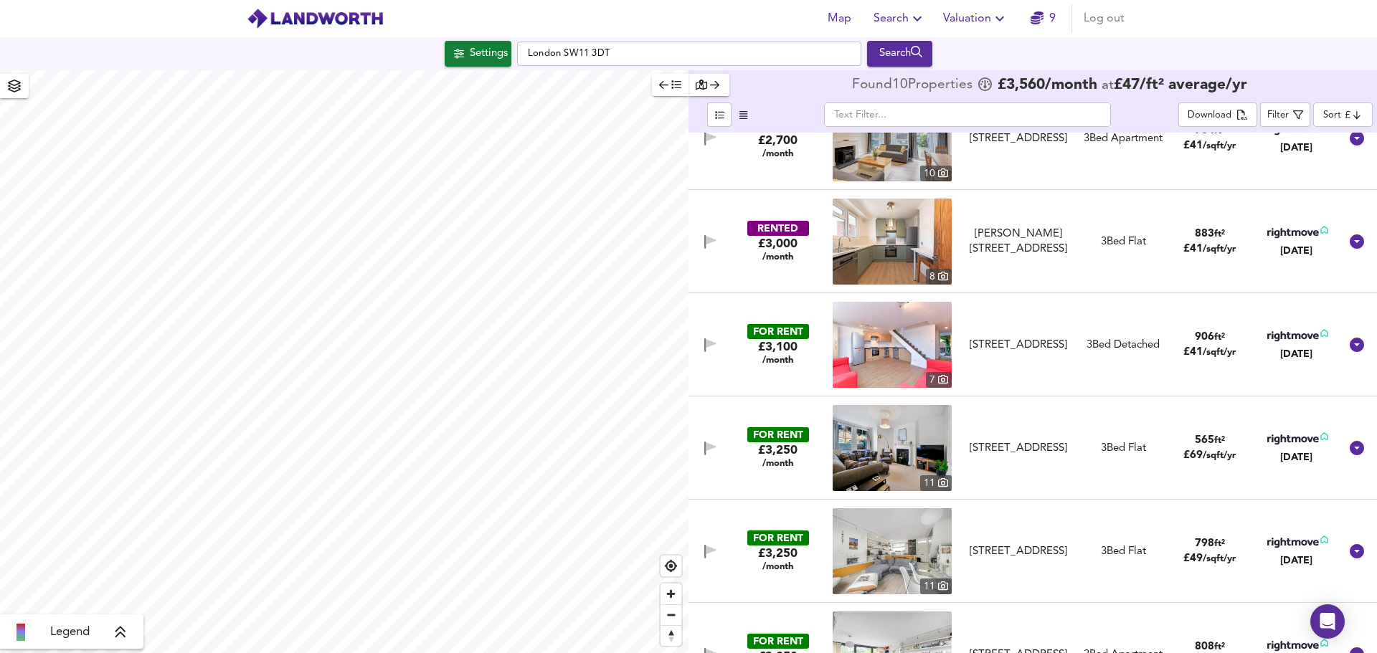
scroll to position [143, 0]
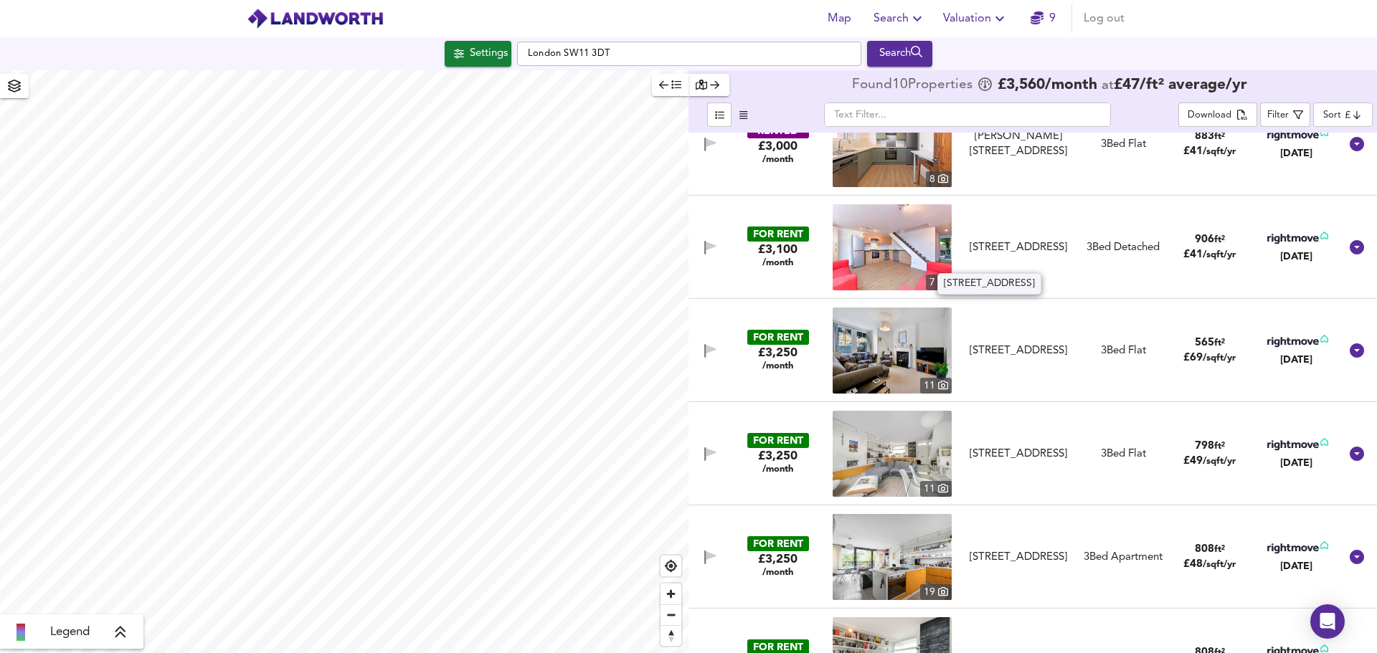
click at [990, 249] on div "[STREET_ADDRESS]" at bounding box center [1018, 247] width 111 height 15
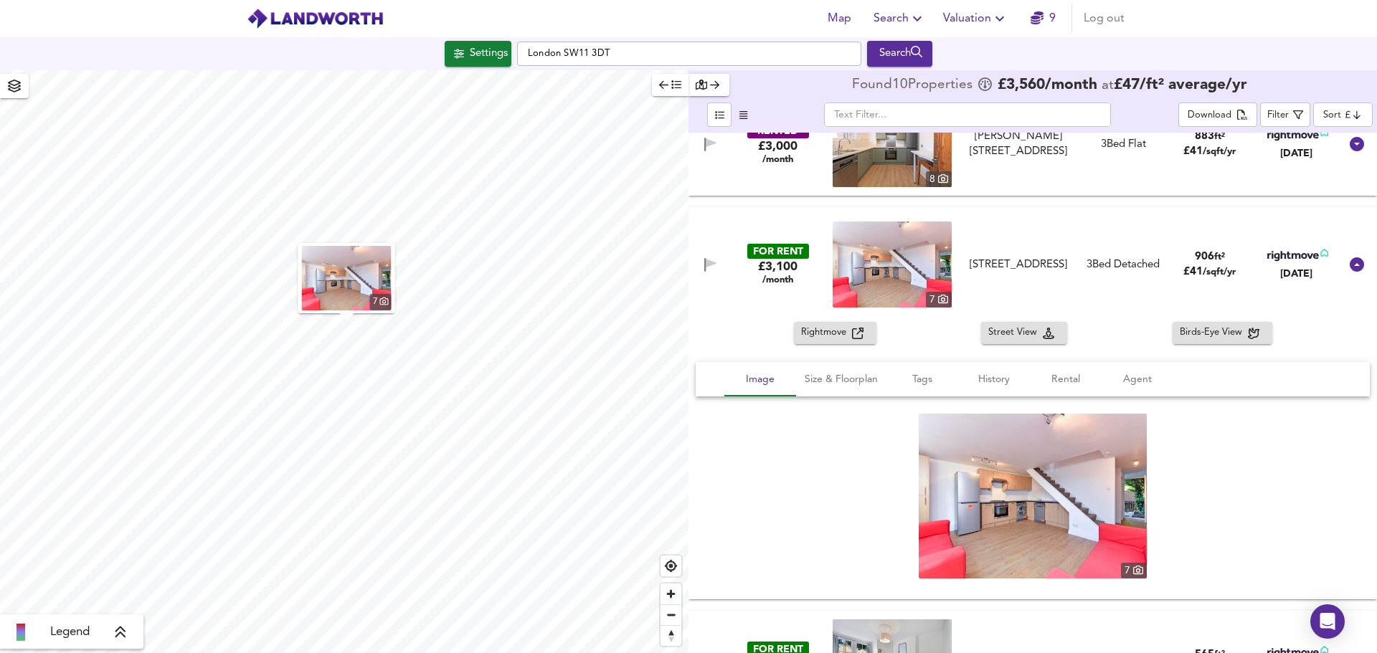
click at [843, 333] on span "Rightmove" at bounding box center [826, 333] width 51 height 16
